Goal: Transaction & Acquisition: Book appointment/travel/reservation

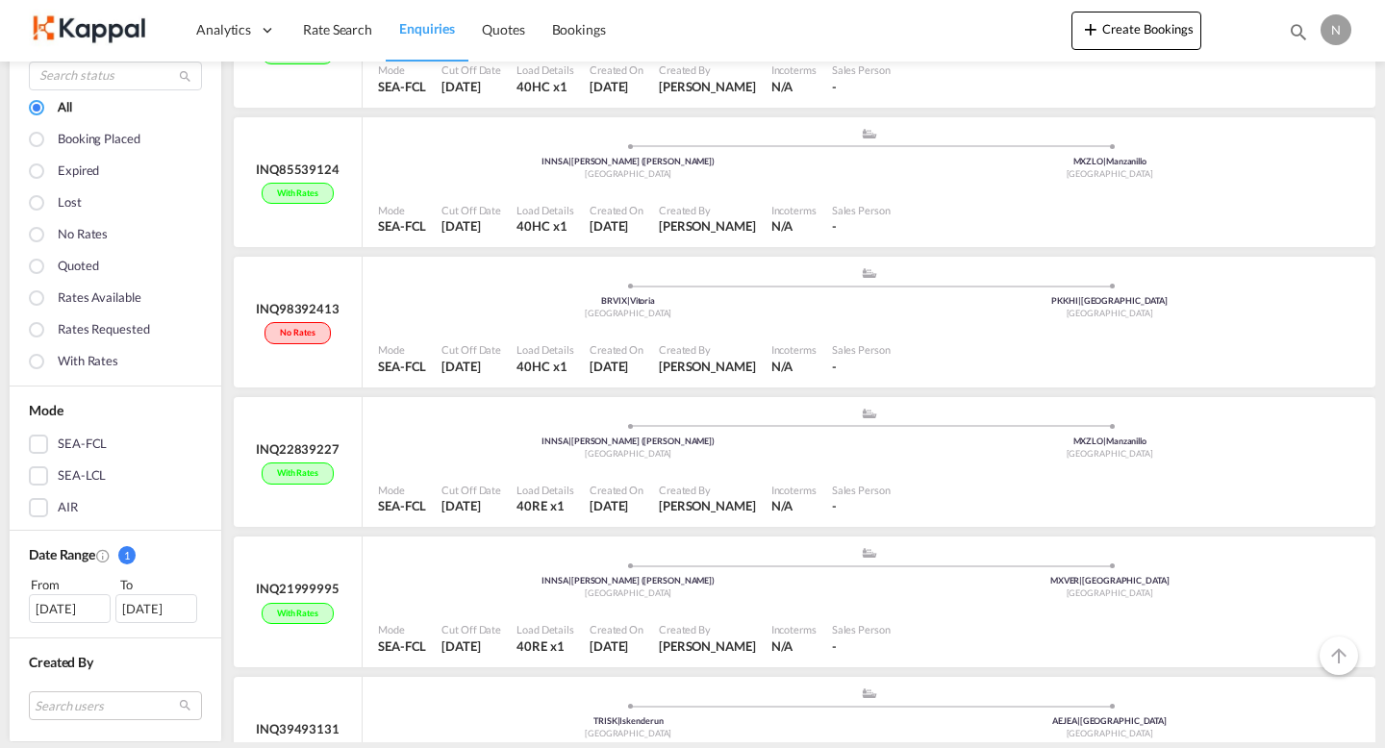
scroll to position [158, 0]
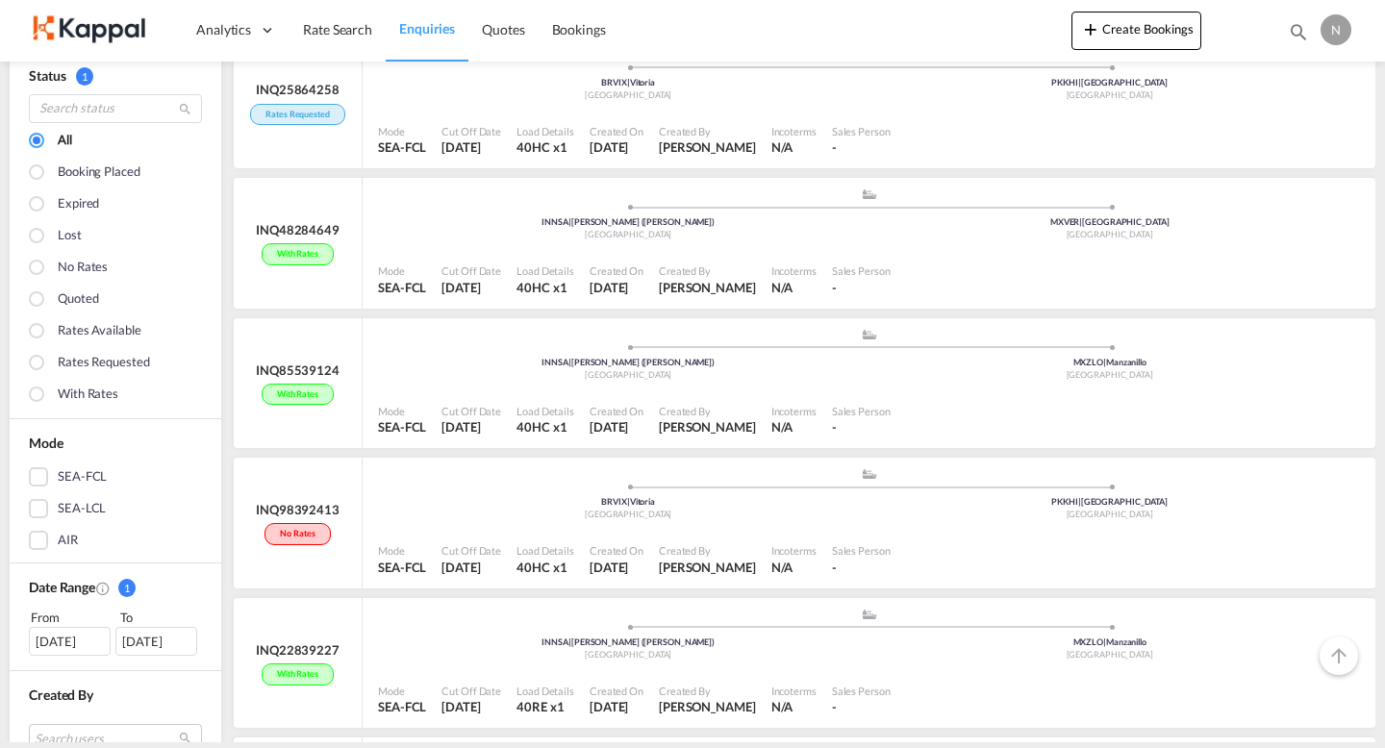
click at [98, 34] on img at bounding box center [94, 30] width 130 height 43
click at [126, 36] on img at bounding box center [94, 30] width 130 height 43
click at [80, 70] on span "1" at bounding box center [84, 76] width 17 height 18
click at [94, 39] on img at bounding box center [94, 30] width 130 height 43
click at [272, 91] on link "Dashboard" at bounding box center [279, 93] width 192 height 63
